Goal: Navigation & Orientation: Go to known website

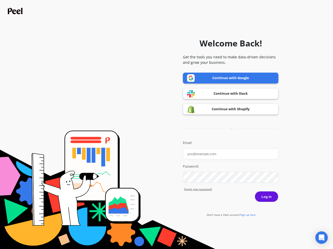
click at [321, 238] on icon "Open Intercom Messenger" at bounding box center [321, 238] width 5 height 6
